Goal: Use online tool/utility: Utilize a website feature to perform a specific function

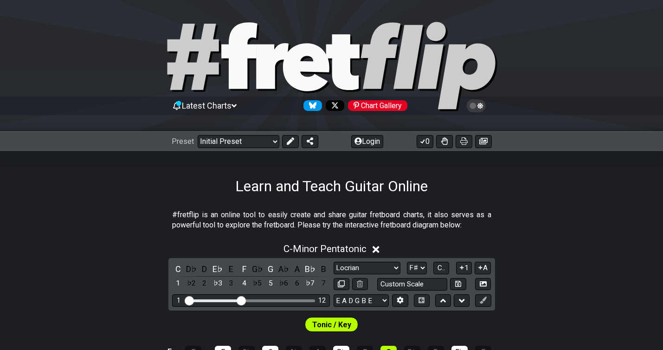
select select "Locrian"
select select "F#"
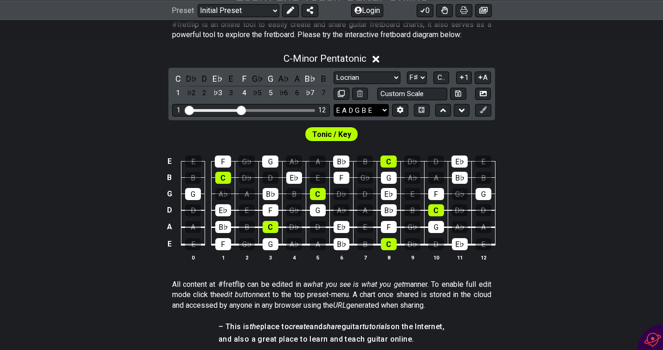
click at [383, 107] on select "E A D G B E E A D G B E E A D G B E B E A D F♯ B A D G C E A D A D G B E E♭ A♭ …" at bounding box center [361, 110] width 55 height 13
click at [401, 108] on icon at bounding box center [400, 110] width 6 height 7
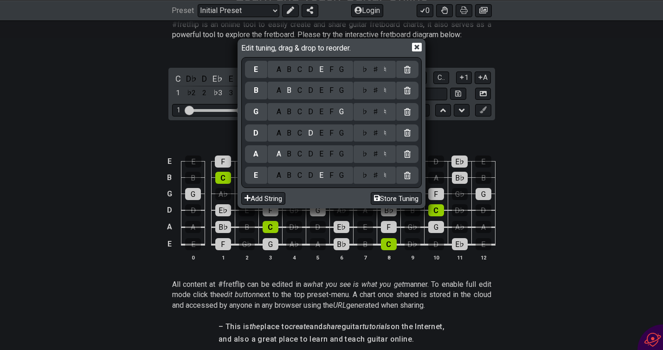
click at [327, 174] on div "F" at bounding box center [331, 175] width 10 height 10
select select "Minor Pentatonic"
select select "C"
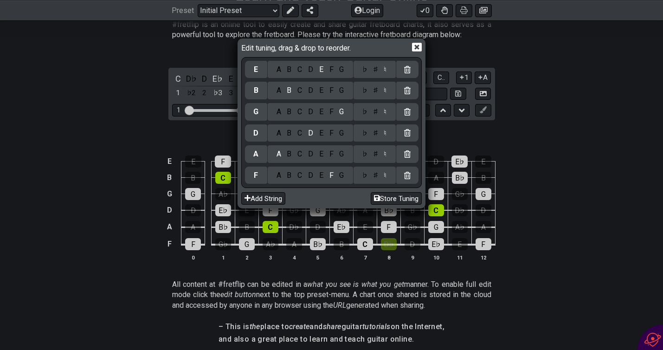
click at [296, 153] on div "C" at bounding box center [300, 154] width 11 height 10
click at [327, 131] on div "F" at bounding box center [331, 133] width 10 height 10
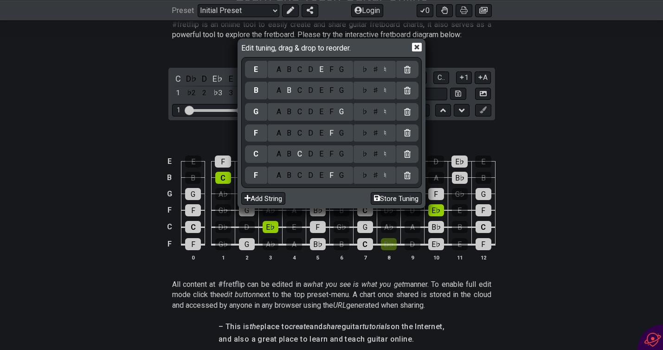
click at [373, 130] on div "♯" at bounding box center [375, 133] width 11 height 10
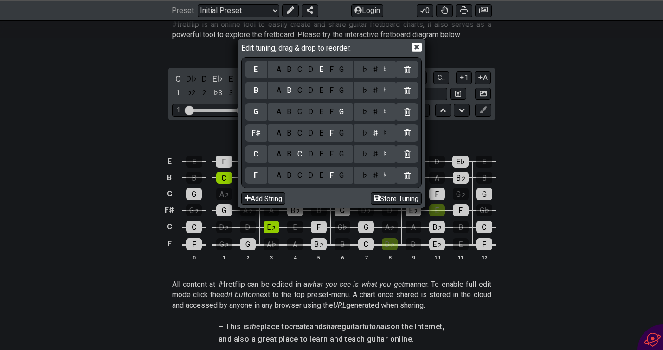
click at [375, 160] on div "♭ ♯ ♮" at bounding box center [374, 154] width 42 height 18
click at [376, 159] on div "♯" at bounding box center [375, 154] width 11 height 10
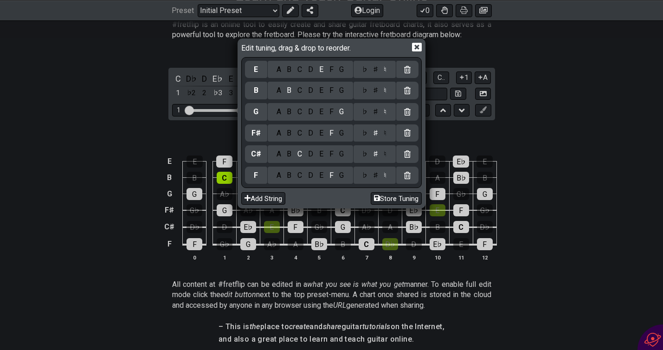
click at [372, 178] on div "♯" at bounding box center [375, 175] width 11 height 10
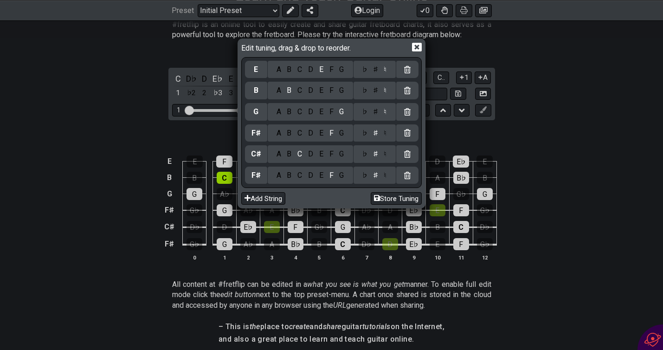
click at [419, 47] on icon at bounding box center [417, 47] width 10 height 10
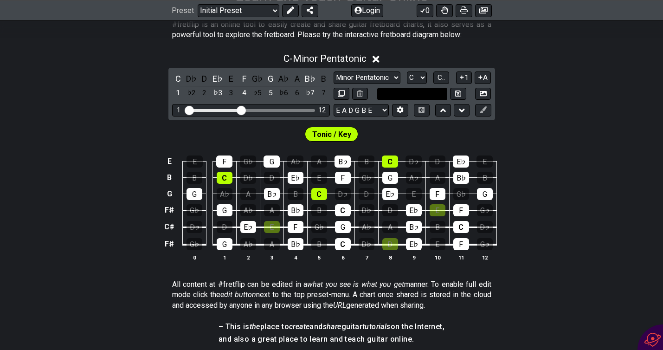
click at [402, 95] on input "text" at bounding box center [412, 94] width 71 height 13
type input "Custom Scale"
click at [394, 75] on select "Minor Pentatonic Click to edit Minor Pentatonic Major Pentatonic Minor Blues Ma…" at bounding box center [367, 77] width 67 height 13
select select "Lydian"
click at [334, 71] on select "Minor Pentatonic Click to edit Minor Pentatonic Major Pentatonic Minor Blues Ma…" at bounding box center [367, 77] width 67 height 13
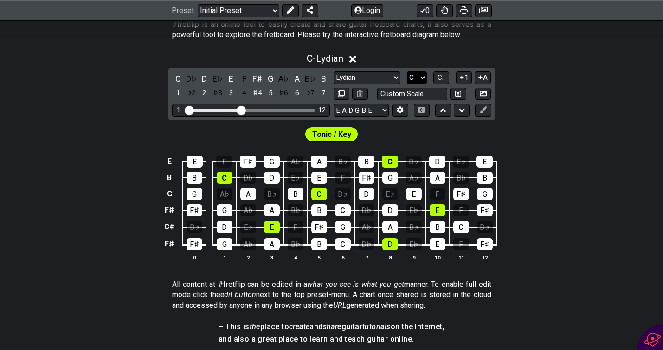
click at [425, 77] on select "A♭ A A♯ B♭ B C C♯ D♭ D D♯ E♭ E F F♯ G♭ G G♯" at bounding box center [417, 77] width 20 height 13
click at [420, 74] on select "A♭ A A♯ B♭ B C C♯ D♭ D D♯ E♭ E F F♯ G♭ G G♯" at bounding box center [417, 77] width 20 height 13
select select "F#"
click at [407, 71] on select "A♭ A A♯ B♭ B C C♯ D♭ D D♯ E♭ E F F♯ G♭ G G♯" at bounding box center [417, 77] width 20 height 13
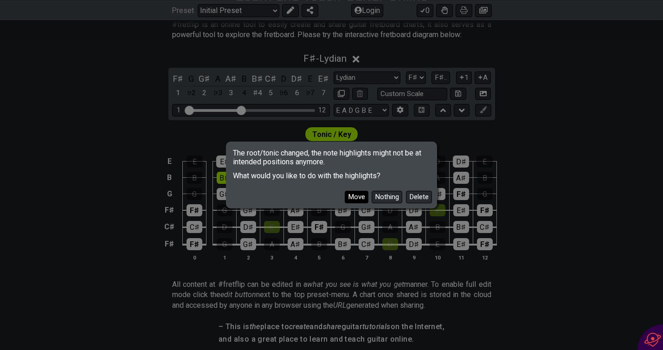
click at [365, 194] on button "Move" at bounding box center [357, 197] width 24 height 13
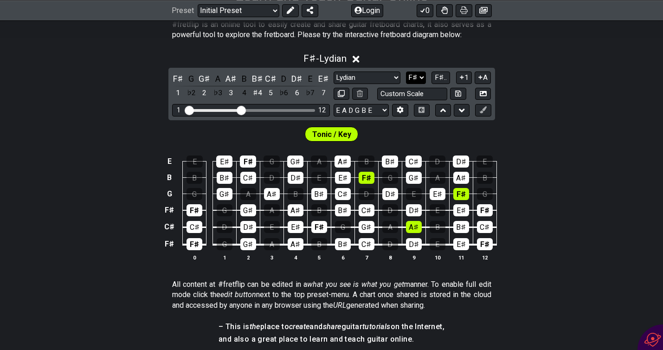
click at [424, 81] on select "A♭ A A♯ B♭ B C C♯ D♭ D D♯ E♭ E F F♯ G♭ G G♯" at bounding box center [416, 77] width 20 height 13
click at [404, 80] on div "Minor Pentatonic Click to edit Minor Pentatonic Major Pentatonic Minor Blues Ma…" at bounding box center [413, 77] width 158 height 13
click at [394, 80] on select "Minor Pentatonic Click to edit Minor Pentatonic Major Pentatonic Minor Blues Ma…" at bounding box center [367, 77] width 67 height 13
select select "Locrian"
click at [334, 71] on select "Minor Pentatonic Click to edit Minor Pentatonic Major Pentatonic Minor Blues Ma…" at bounding box center [367, 77] width 67 height 13
